Goal: Information Seeking & Learning: Learn about a topic

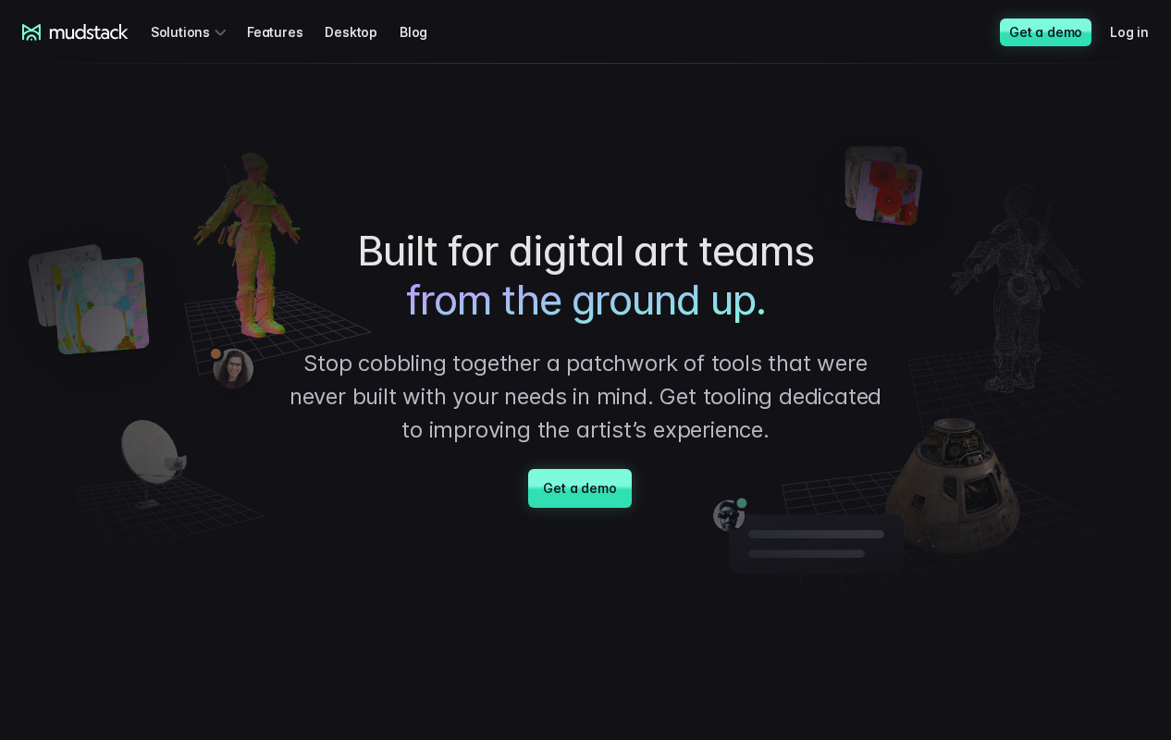
scroll to position [679, 0]
